Goal: Information Seeking & Learning: Learn about a topic

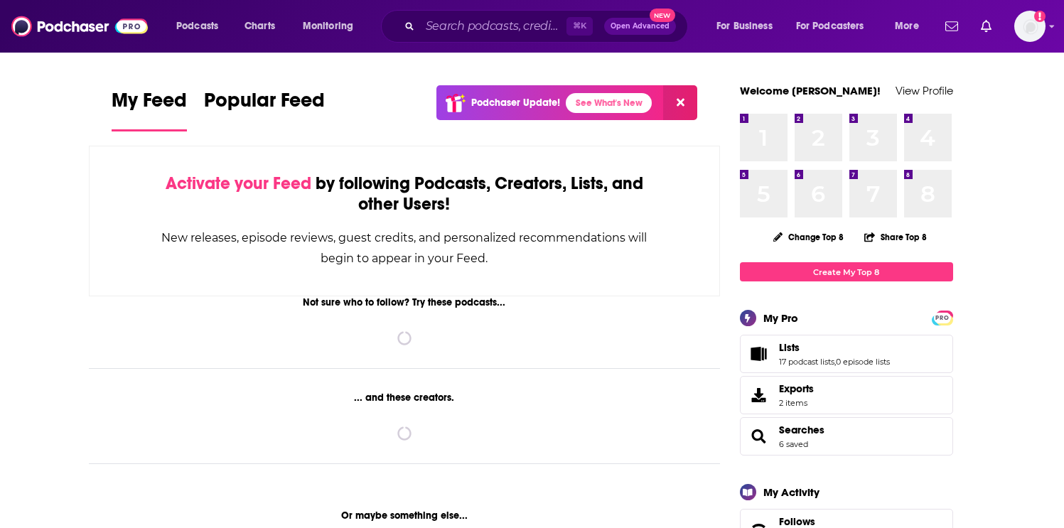
click at [431, 27] on input "Search podcasts, credits, & more..." at bounding box center [493, 26] width 146 height 23
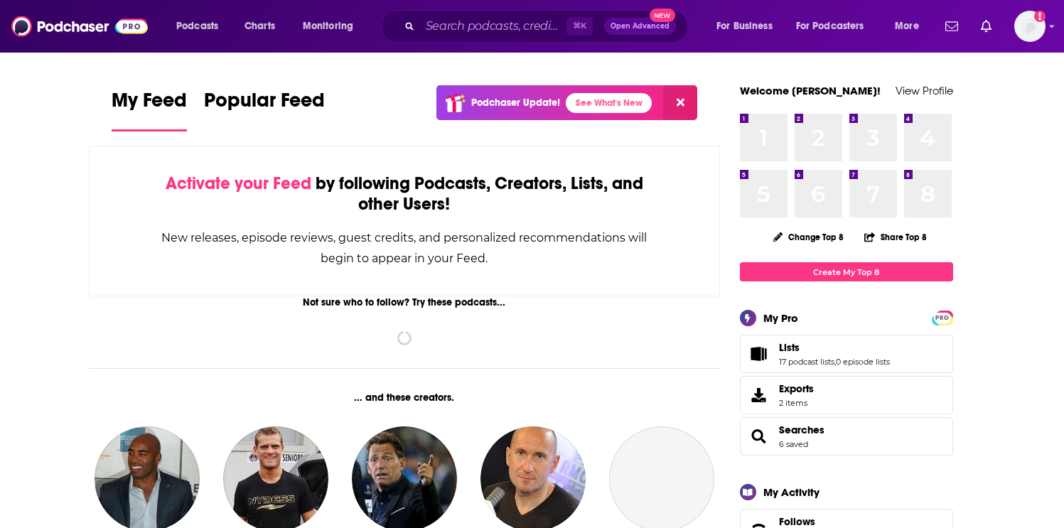
click at [431, 27] on input "Search podcasts, credits, & more..." at bounding box center [493, 26] width 146 height 23
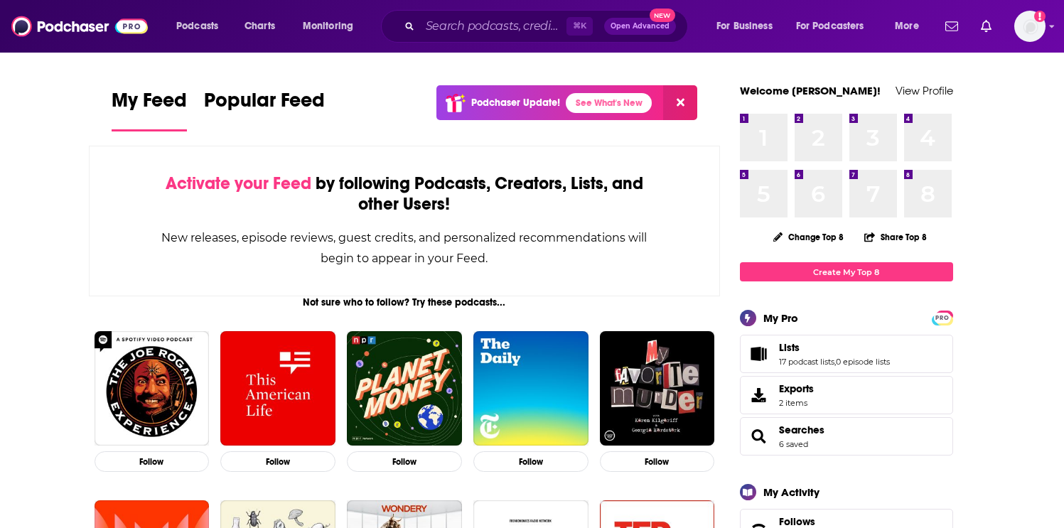
click at [451, 16] on input "Search podcasts, credits, & more..." at bounding box center [493, 26] width 146 height 23
click at [450, 27] on input "Search podcasts, credits, & more..." at bounding box center [493, 26] width 146 height 23
click at [413, 90] on div "My Feed Popular Feed Podchaser Update! See What's New" at bounding box center [405, 109] width 586 height 49
click at [427, 38] on div "⌘ K Open Advanced New" at bounding box center [534, 26] width 307 height 33
click at [438, 33] on input "Search podcasts, credits, & more..." at bounding box center [493, 26] width 146 height 23
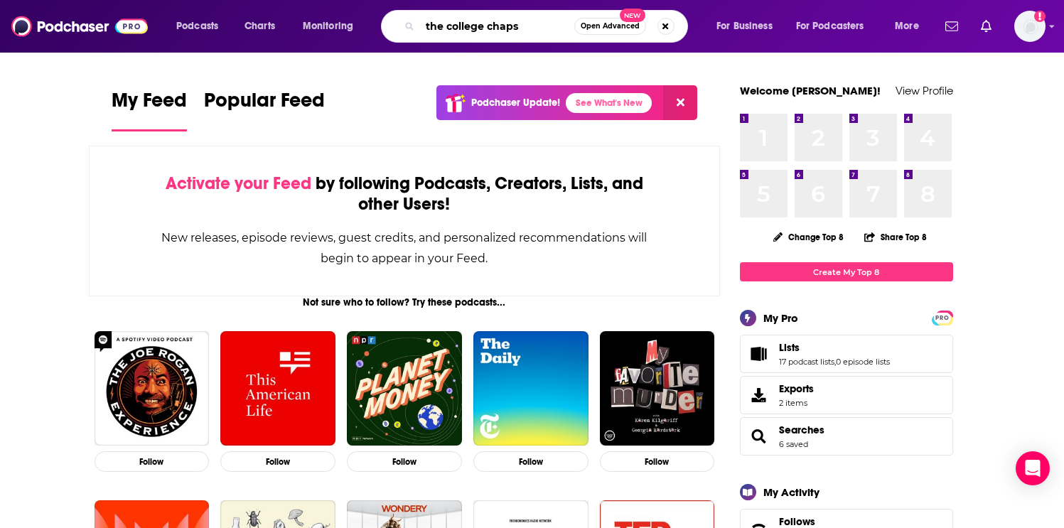
type input "the college chaps"
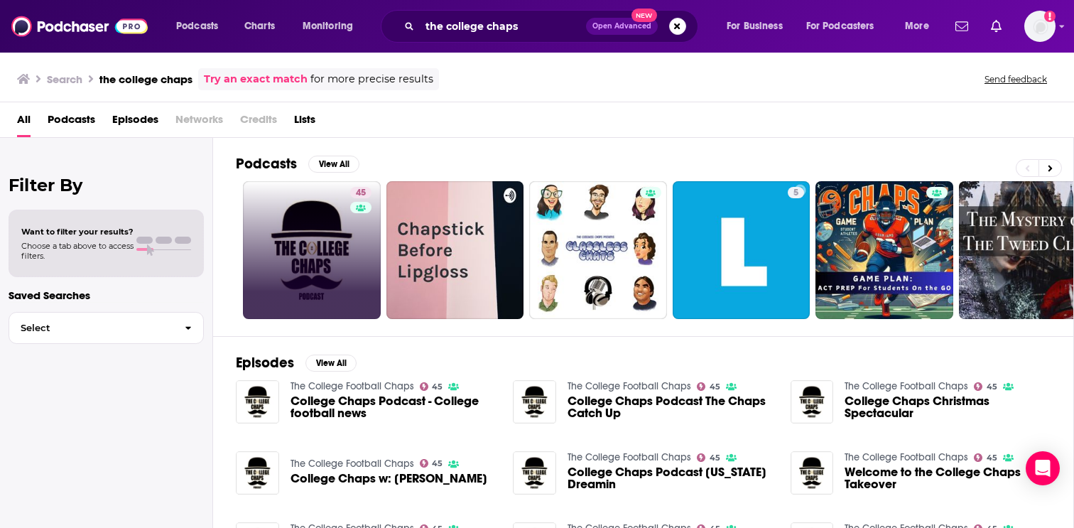
click at [283, 206] on link "45" at bounding box center [312, 250] width 138 height 138
